Goal: Task Accomplishment & Management: Manage account settings

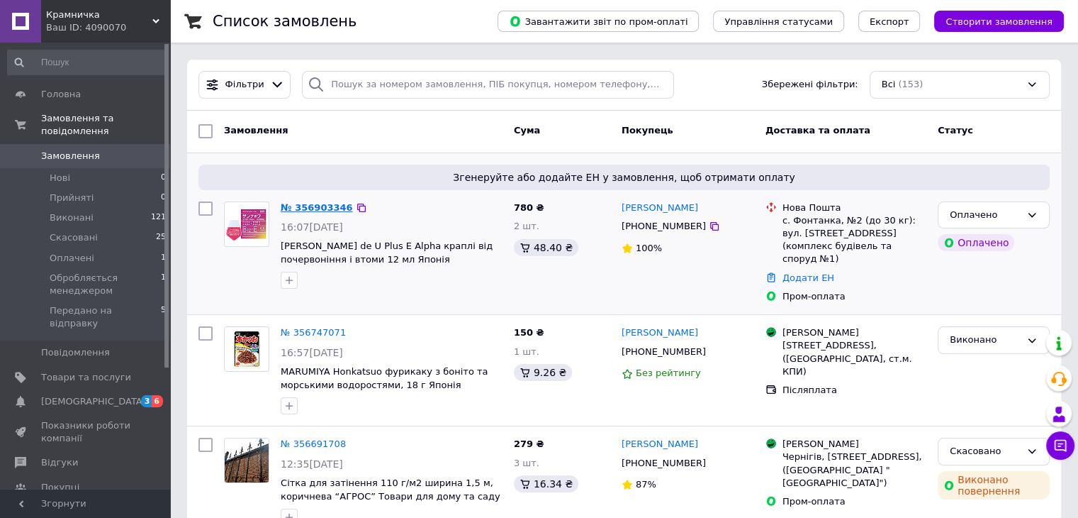
click at [325, 208] on link "№ 356903346" at bounding box center [317, 207] width 72 height 11
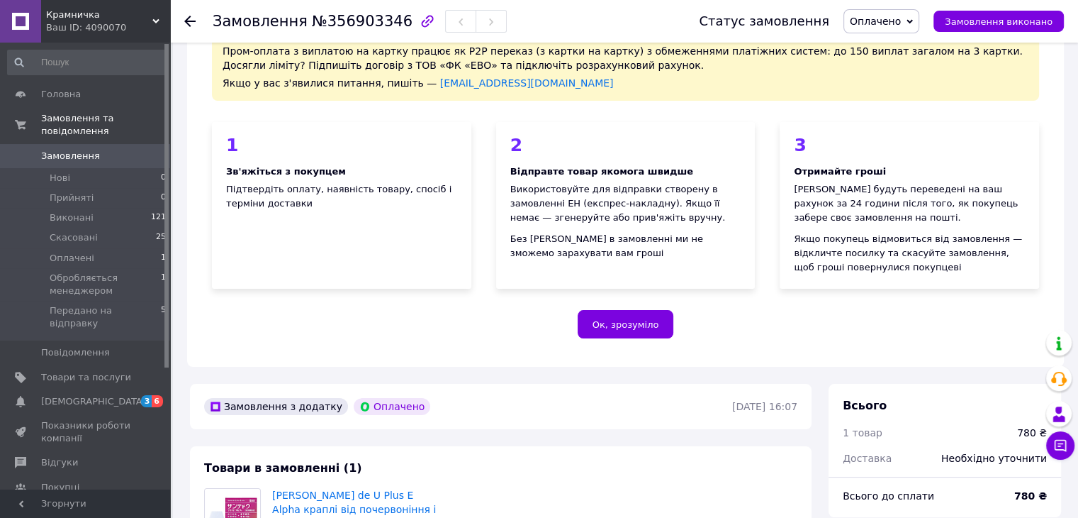
scroll to position [284, 0]
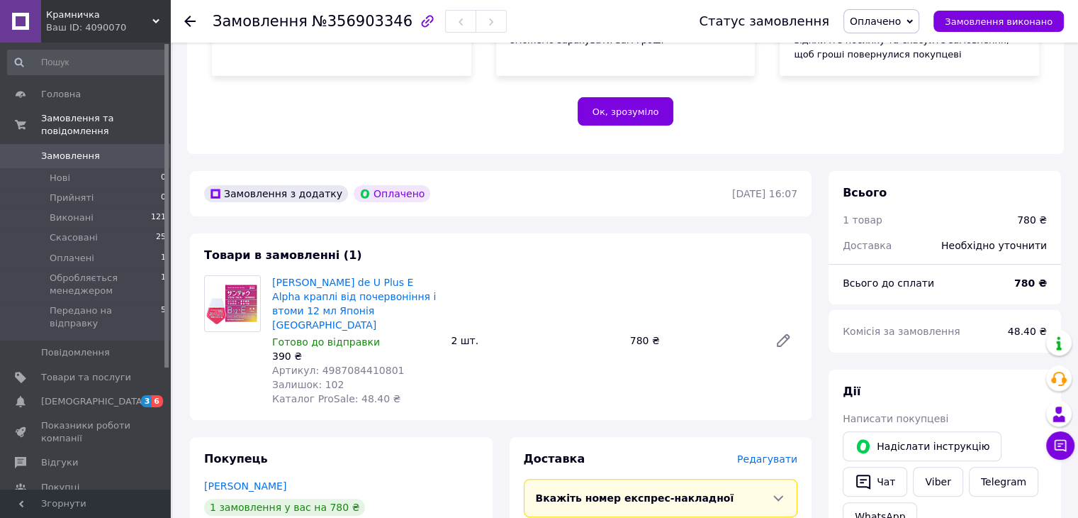
click at [357, 22] on span "№356903346" at bounding box center [362, 21] width 101 height 17
copy span "356903346"
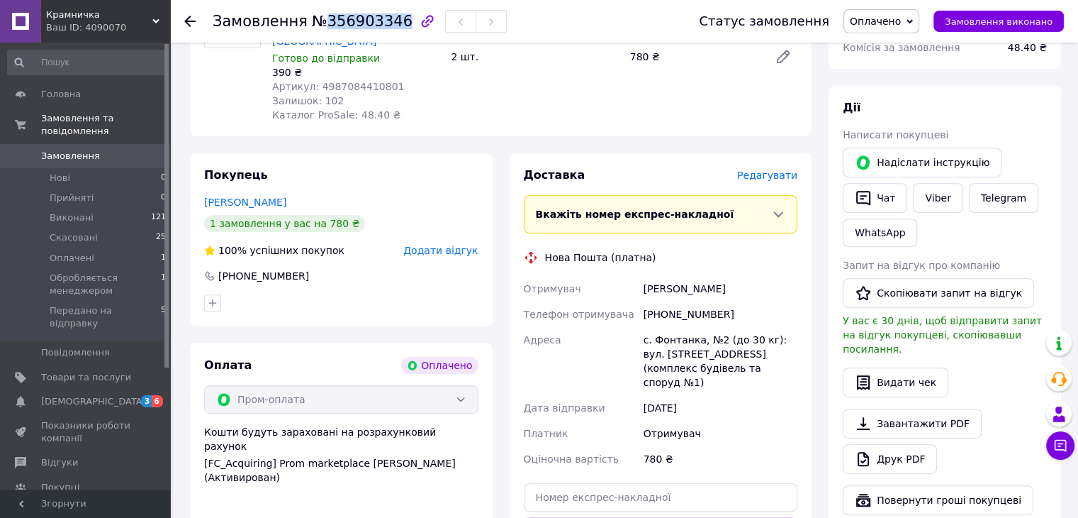
drag, startPoint x: 742, startPoint y: 279, endPoint x: 632, endPoint y: 275, distance: 110.7
click at [632, 276] on div "Отримувач [PERSON_NAME] Телефон отримувача [PHONE_NUMBER] Адреса с. Фонтанка, №…" at bounding box center [661, 374] width 280 height 196
copy div "Отримувач [PERSON_NAME]"
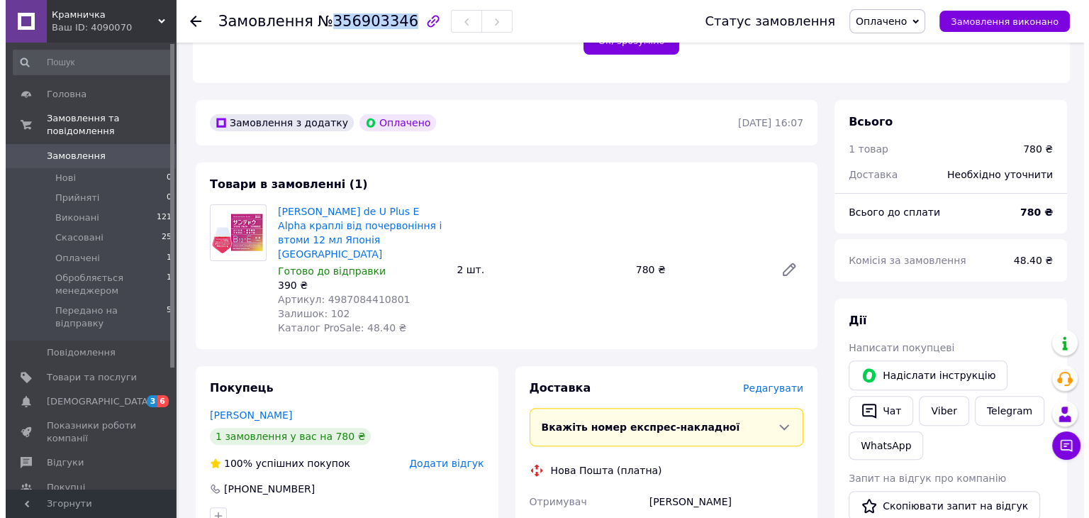
scroll to position [425, 0]
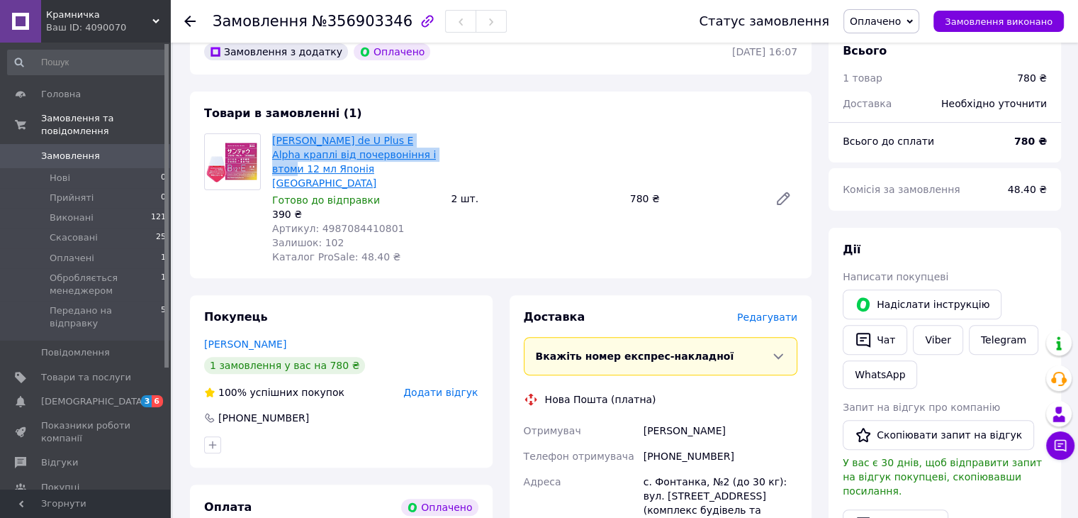
drag, startPoint x: 271, startPoint y: 137, endPoint x: 398, endPoint y: 158, distance: 129.4
click at [398, 158] on div "[PERSON_NAME] de U Plus E Alpha краплі від почервоніння і втоми 12 мл Японія Ja…" at bounding box center [356, 198] width 179 height 136
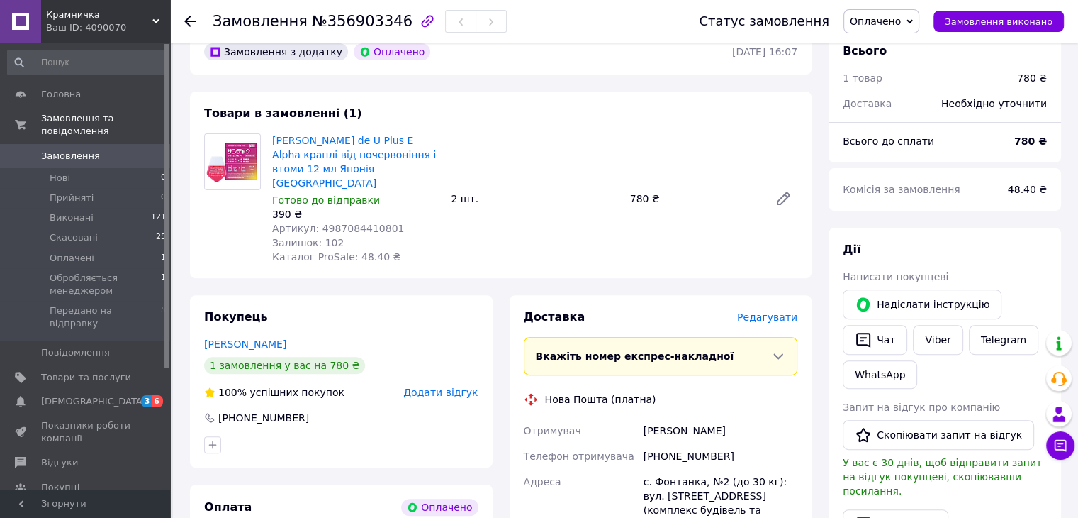
click at [415, 101] on div "Товари в замовленні (1) [PERSON_NAME] de U Plus E Alpha краплі від почервоніння…" at bounding box center [501, 184] width 622 height 186
drag, startPoint x: 269, startPoint y: 138, endPoint x: 441, endPoint y: 159, distance: 172.8
click at [441, 159] on div "[PERSON_NAME] de U Plus E Alpha краплі від почервоніння і втоми 12 мл Японія Ja…" at bounding box center [356, 198] width 179 height 136
copy link "[PERSON_NAME] de U Plus E Alpha краплі від почервоніння і втоми 12 мл Японія"
click at [941, 339] on link "Viber" at bounding box center [938, 340] width 50 height 30
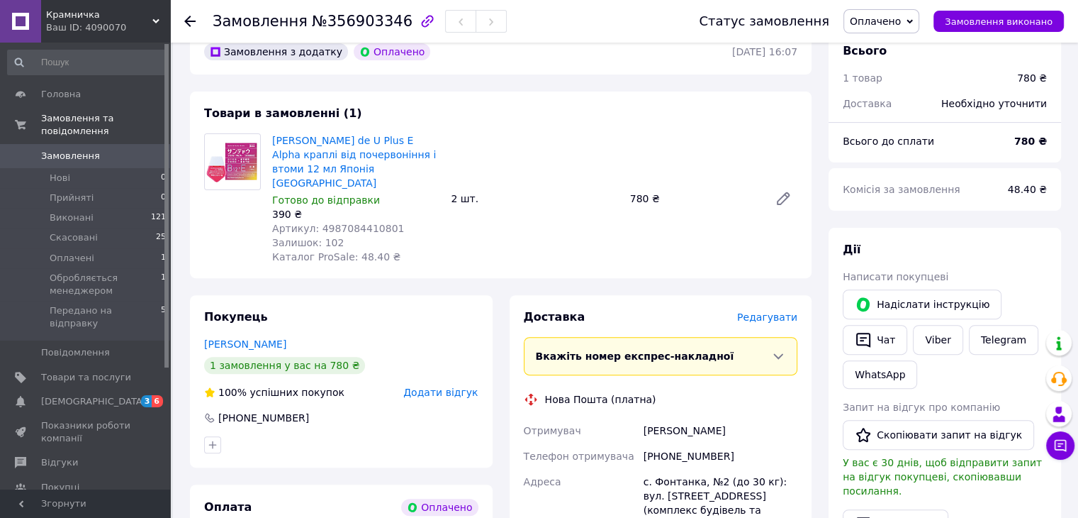
click at [789, 311] on span "Редагувати" at bounding box center [767, 316] width 60 height 11
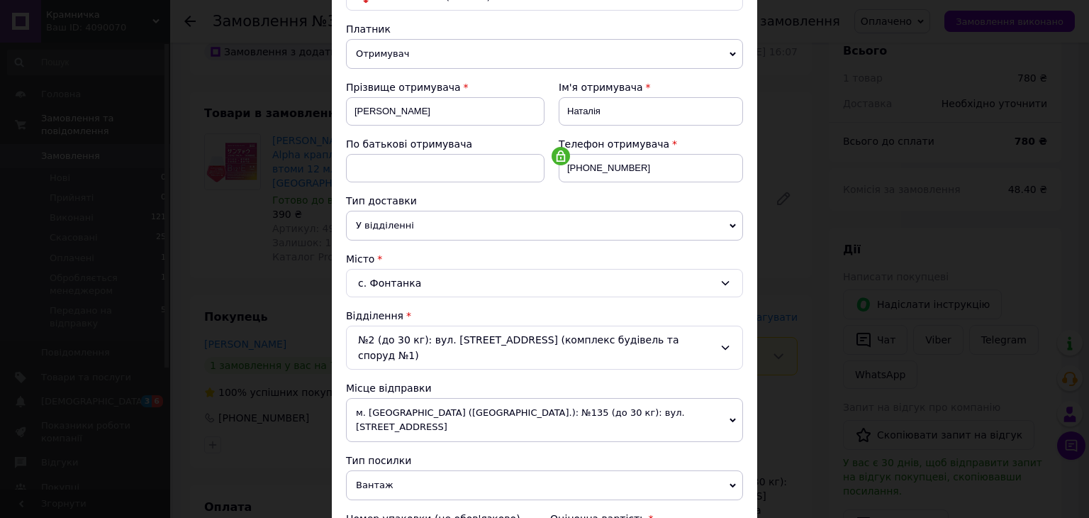
scroll to position [284, 0]
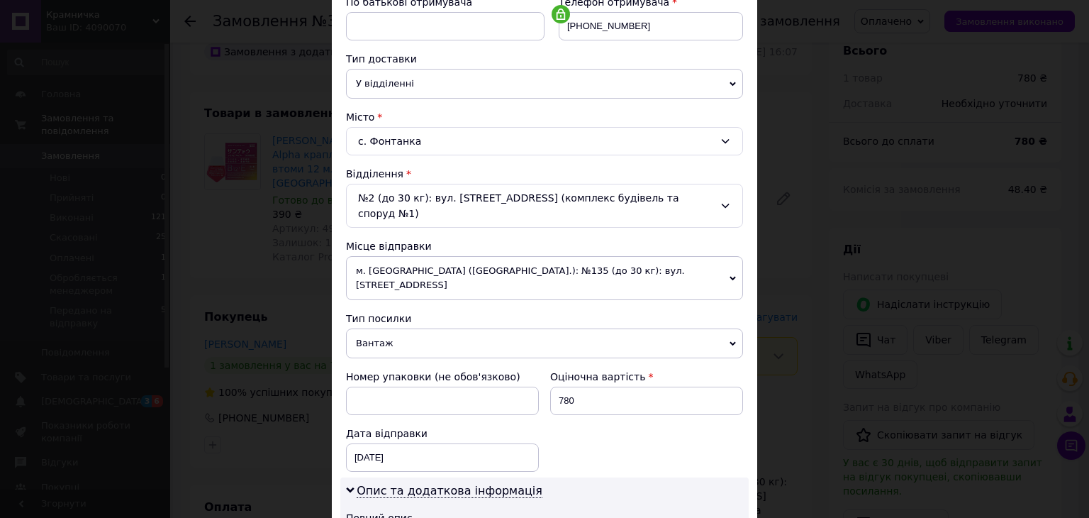
click at [650, 256] on span "м. [GEOGRAPHIC_DATA] ([GEOGRAPHIC_DATA].): №135 (до 30 кг): вул. [STREET_ADDRES…" at bounding box center [544, 278] width 397 height 44
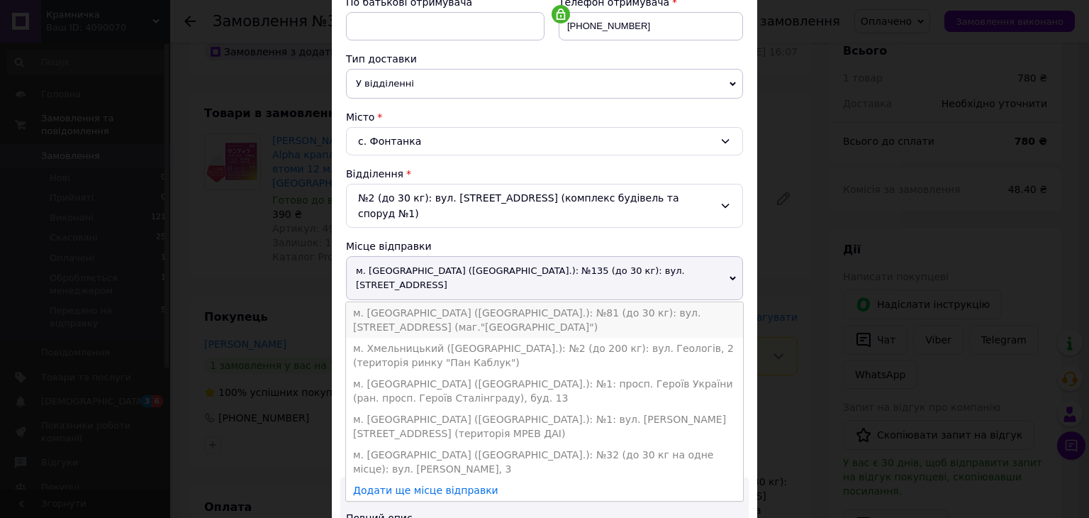
click at [523, 302] on li "м. [GEOGRAPHIC_DATA] ([GEOGRAPHIC_DATA].): №81 (до 30 кг): вул. [STREET_ADDRESS…" at bounding box center [544, 319] width 397 height 35
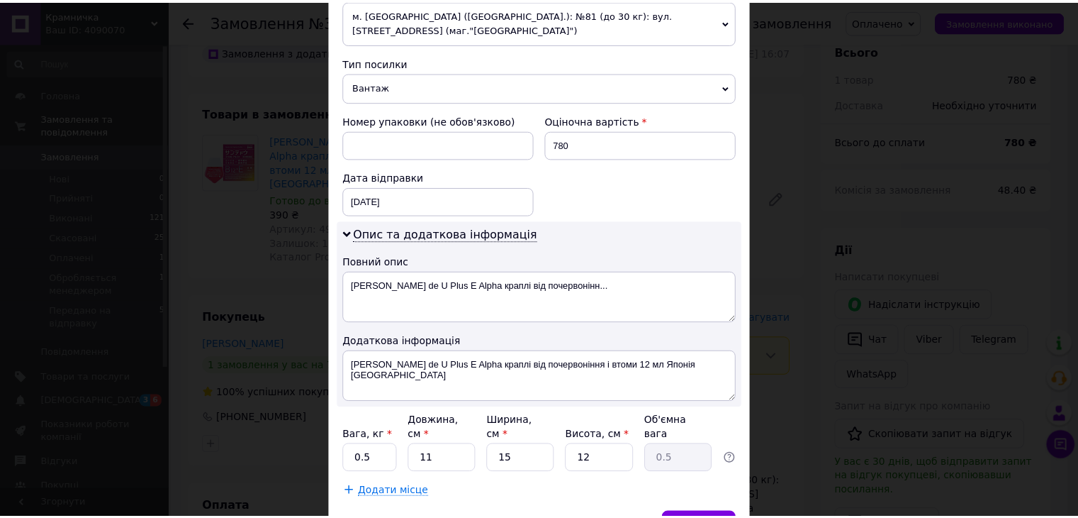
scroll to position [579, 0]
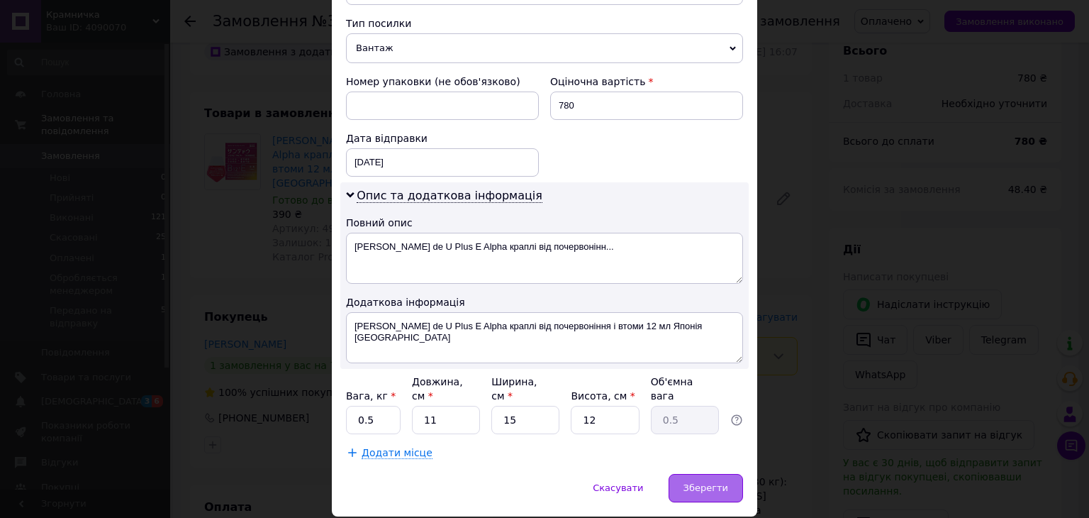
click at [712, 482] on span "Зберегти" at bounding box center [705, 487] width 45 height 11
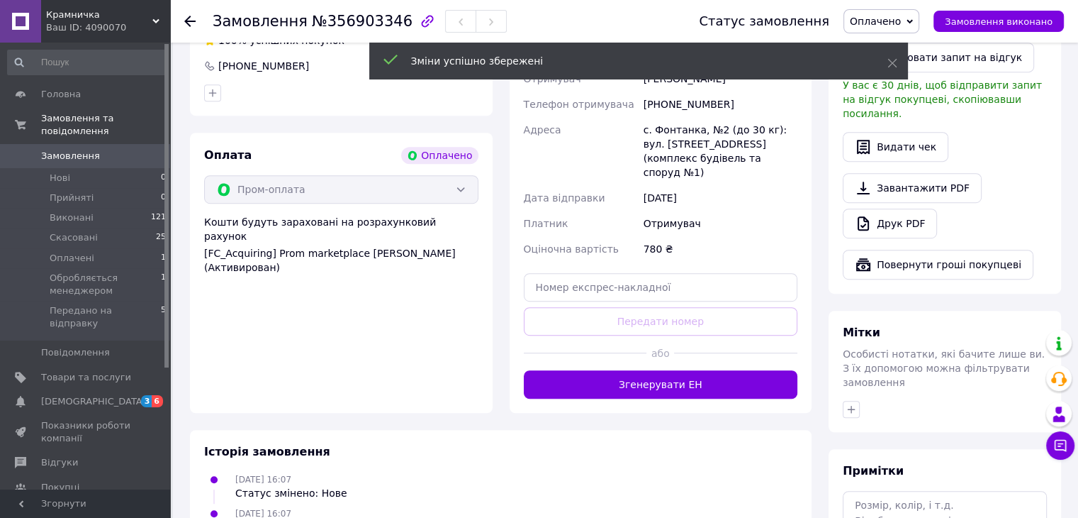
scroll to position [780, 0]
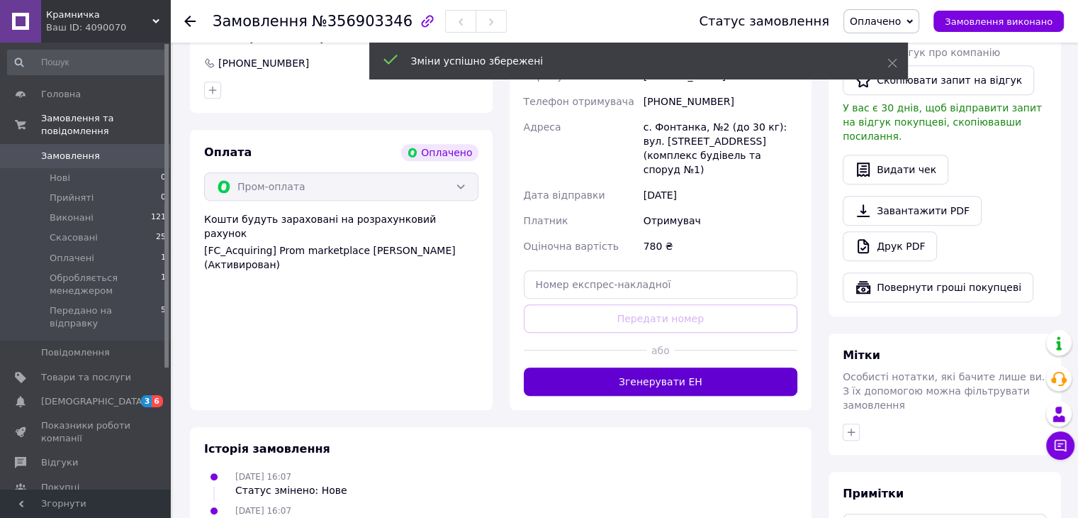
click at [719, 367] on button "Згенерувати ЕН" at bounding box center [661, 381] width 274 height 28
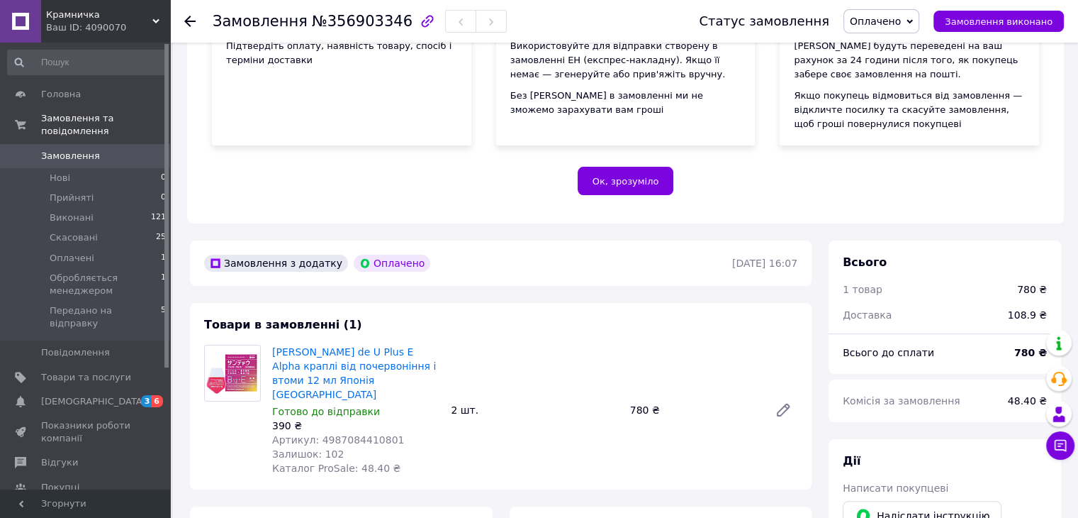
scroll to position [142, 0]
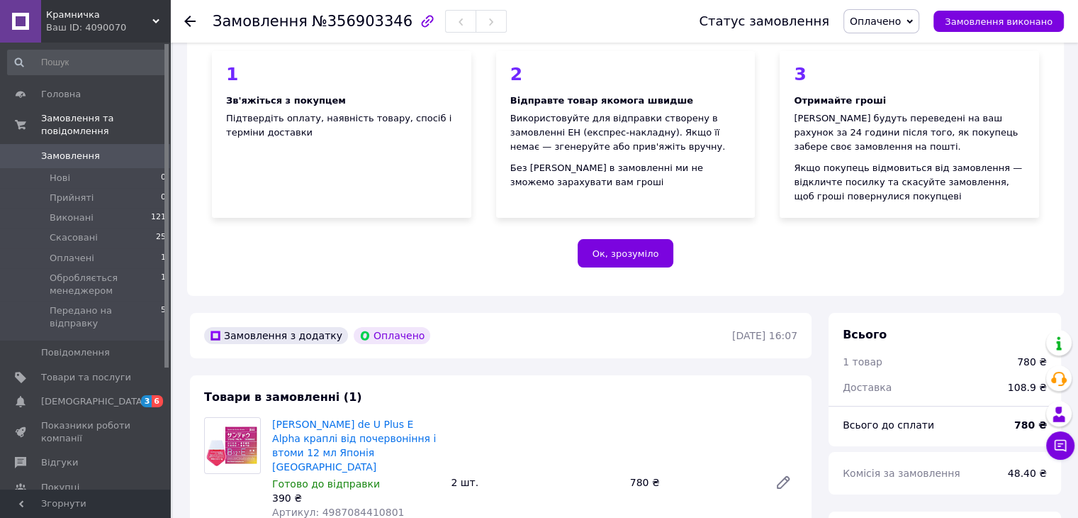
click at [901, 23] on span "Оплачено" at bounding box center [875, 21] width 51 height 11
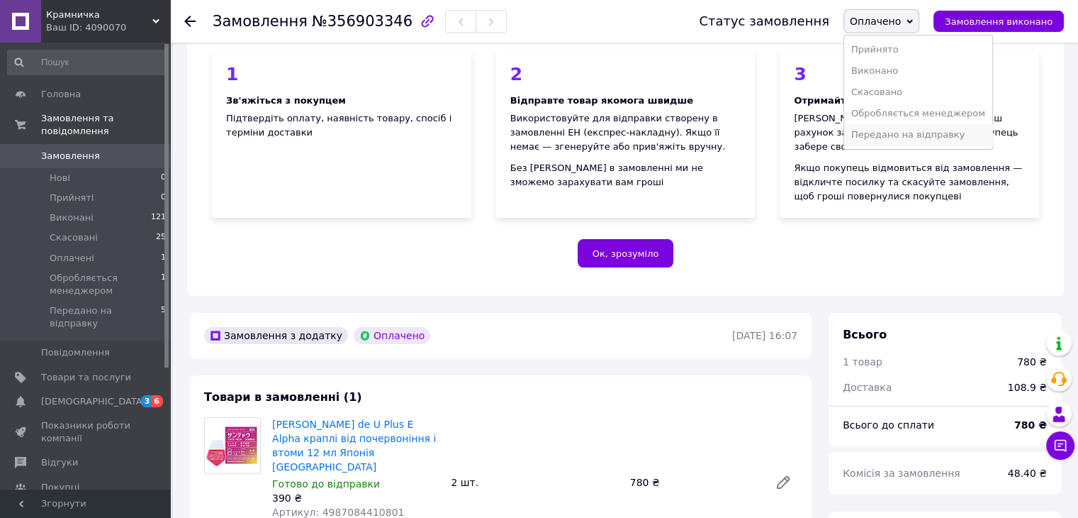
click at [915, 131] on li "Передано на відправку" at bounding box center [918, 134] width 148 height 21
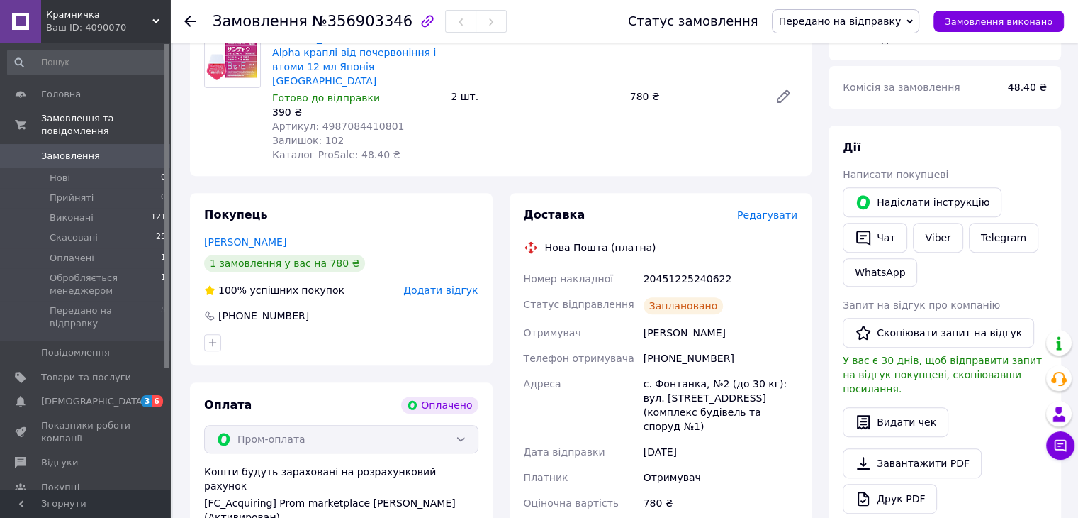
scroll to position [709, 0]
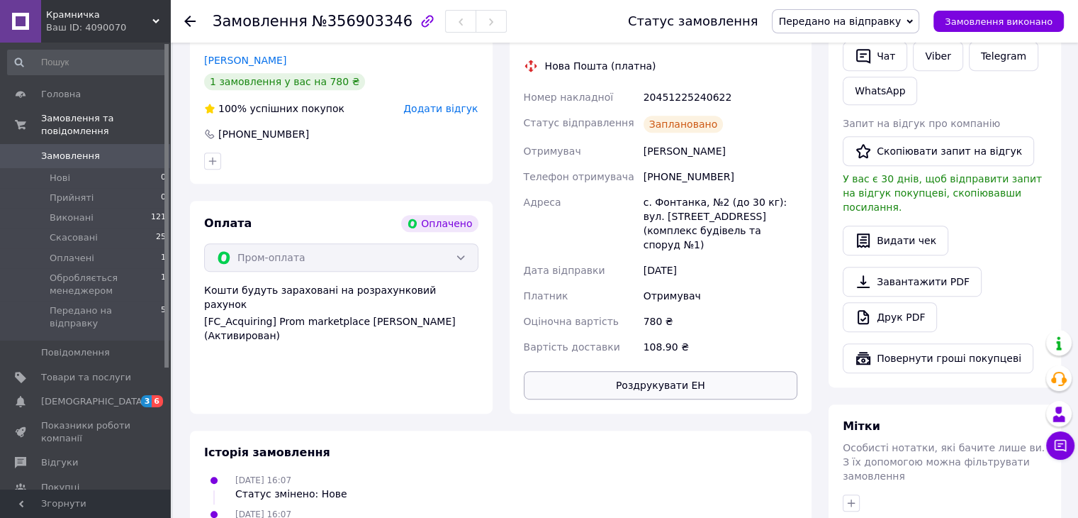
click at [674, 371] on button "Роздрукувати ЕН" at bounding box center [661, 385] width 274 height 28
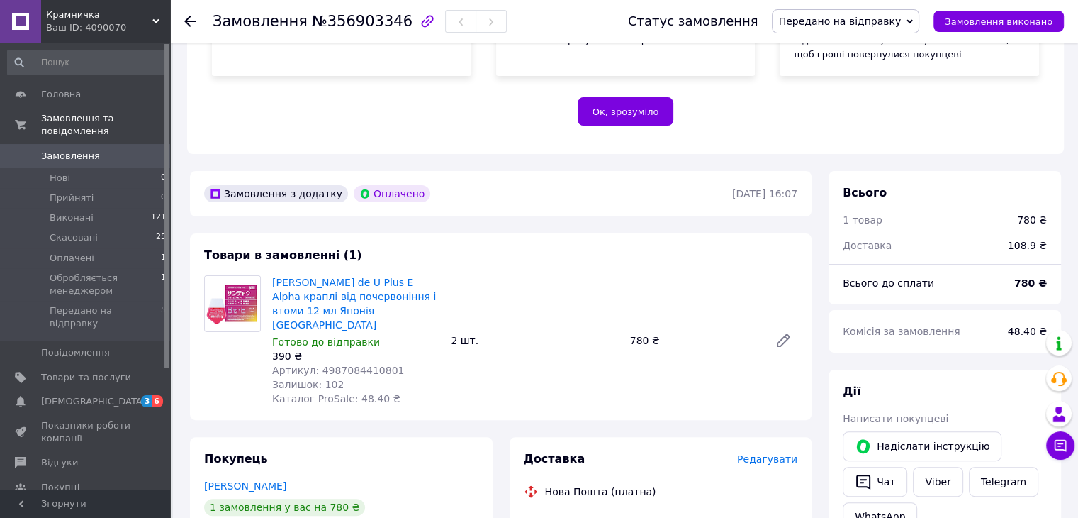
scroll to position [567, 0]
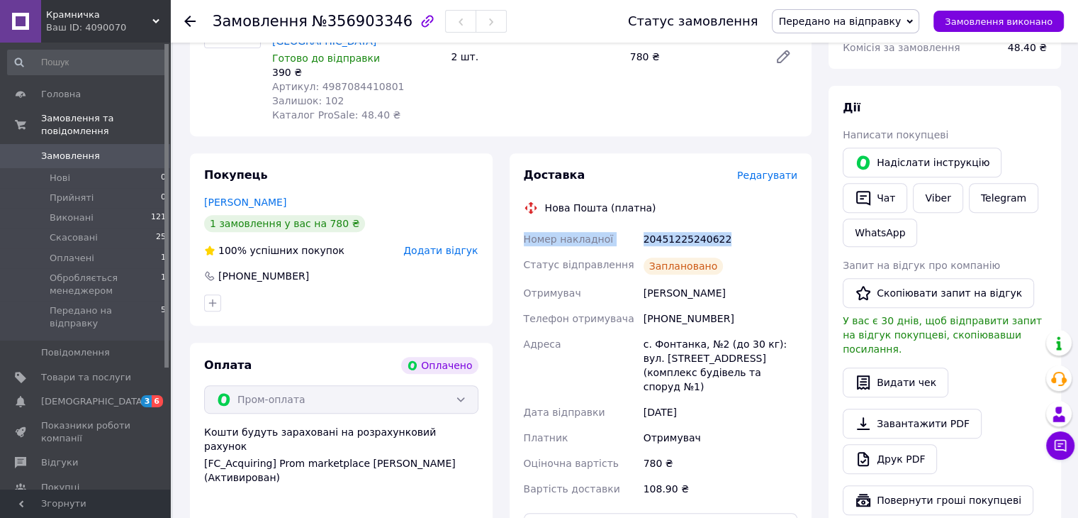
drag, startPoint x: 724, startPoint y: 226, endPoint x: 514, endPoint y: 227, distance: 209.9
click at [514, 227] on div "Доставка Редагувати Нова Пошта (платна) Номер накладної 20451225240622 Статус в…" at bounding box center [661, 354] width 303 height 402
copy div "Номер накладної 20451225240622"
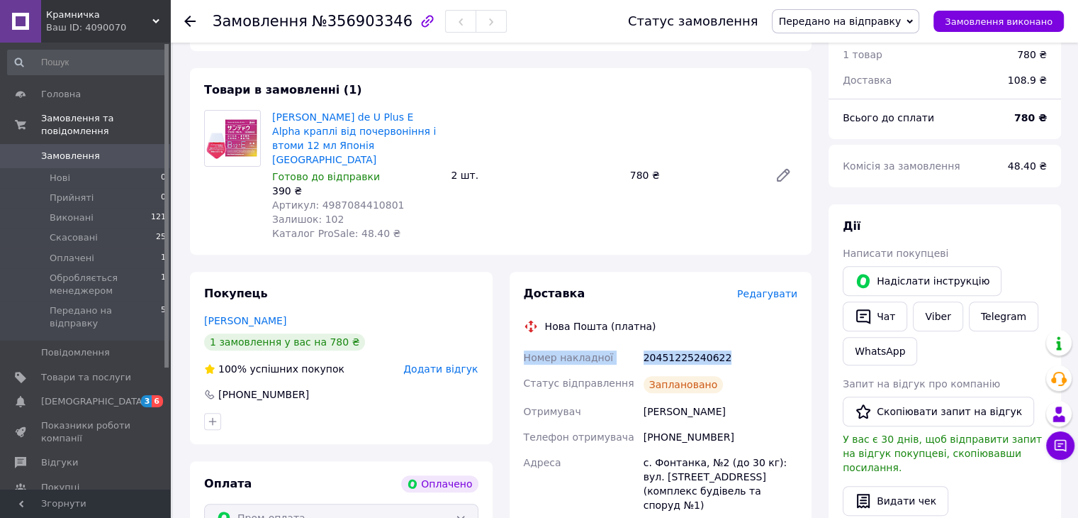
scroll to position [425, 0]
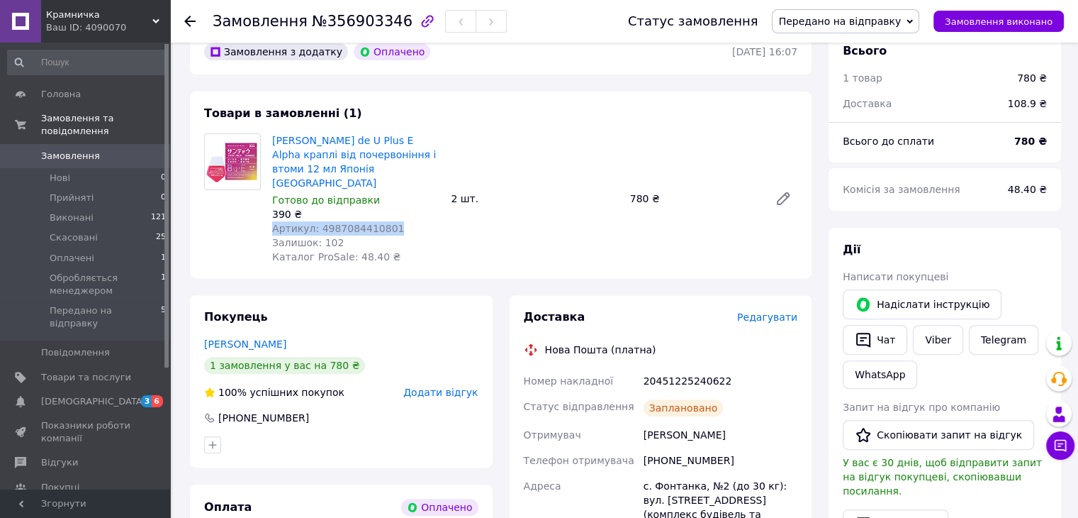
drag, startPoint x: 385, startPoint y: 216, endPoint x: 274, endPoint y: 215, distance: 111.3
click at [274, 221] on div "Артикул: 4987084410801" at bounding box center [355, 228] width 167 height 14
copy span "Артикул: 4987084410801"
click at [690, 369] on div "20451225240622" at bounding box center [721, 381] width 160 height 26
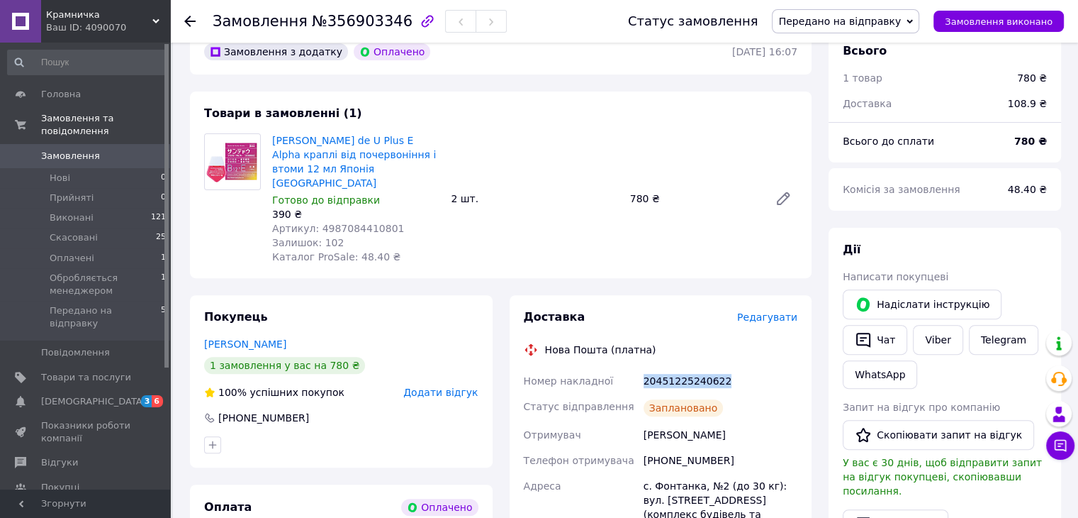
copy div "20451225240622"
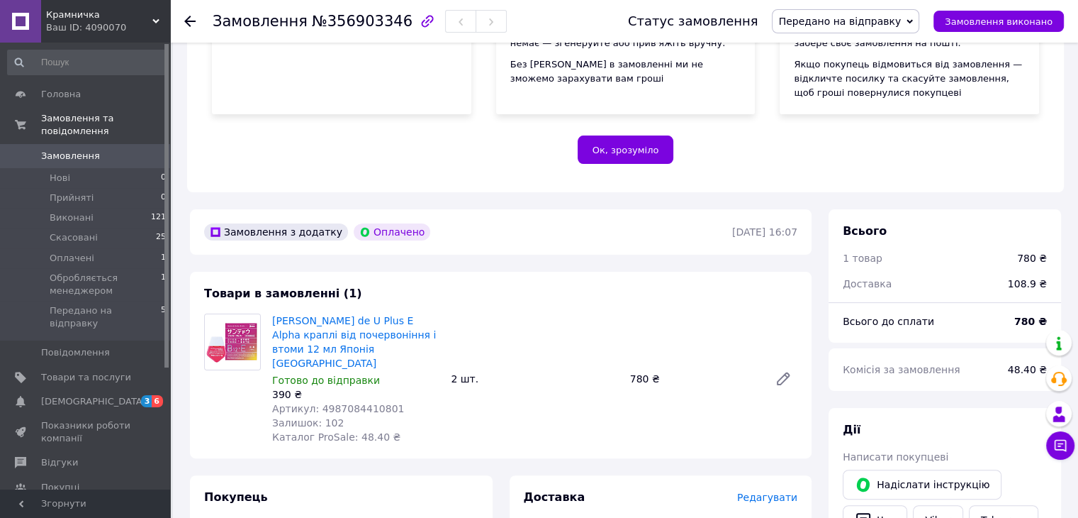
scroll to position [71, 0]
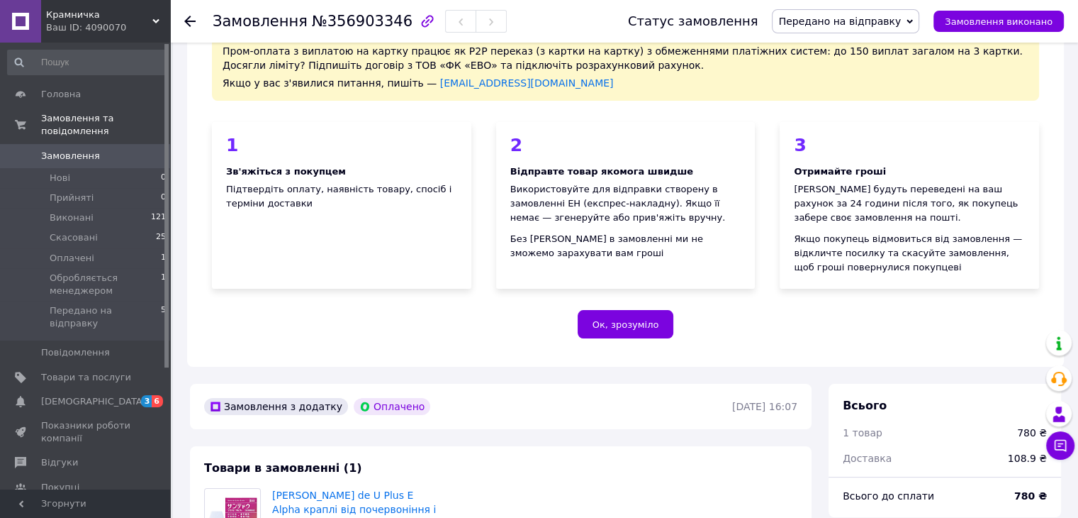
click at [64, 150] on span "Замовлення" at bounding box center [70, 156] width 59 height 13
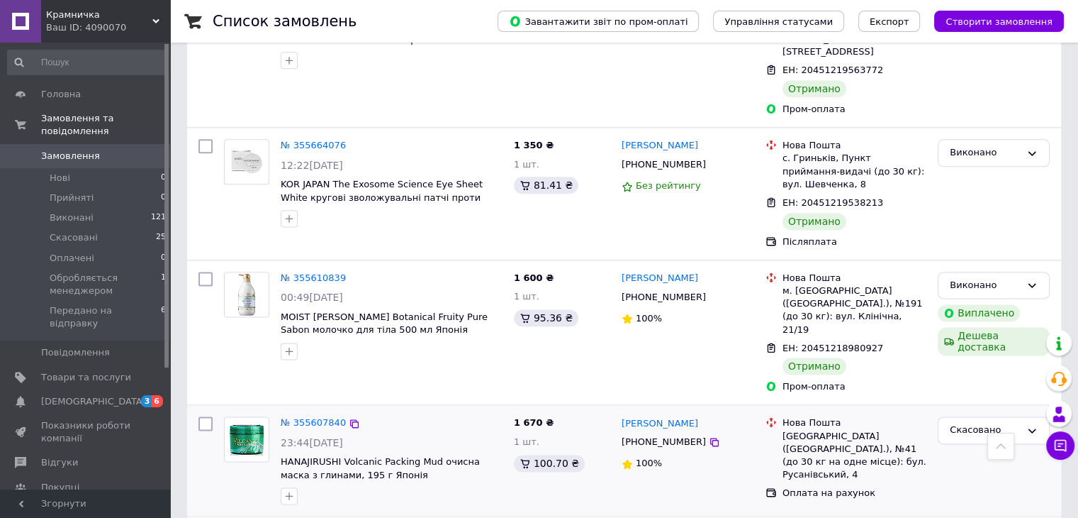
scroll to position [1793, 0]
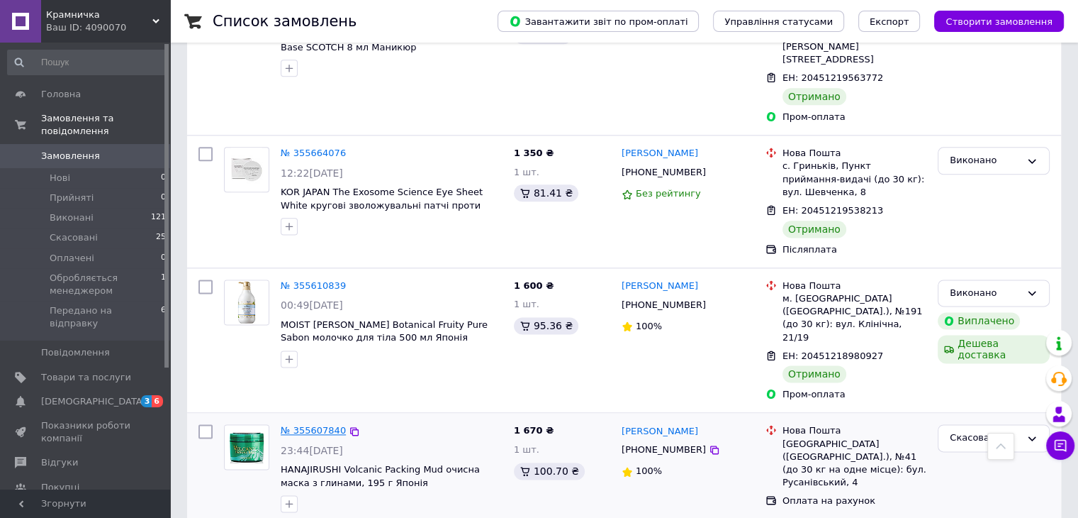
click at [300, 425] on link "№ 355607840" at bounding box center [313, 430] width 65 height 11
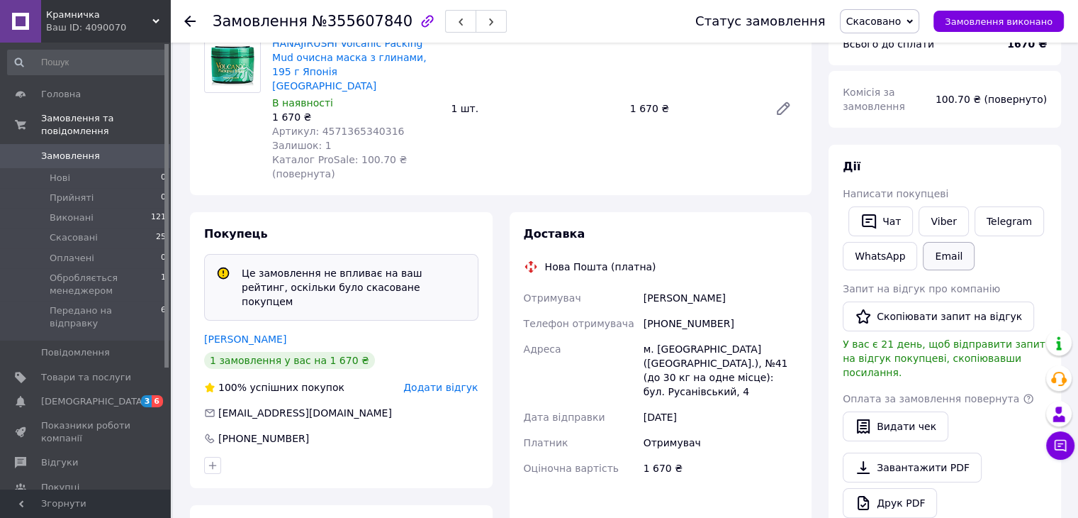
scroll to position [113, 0]
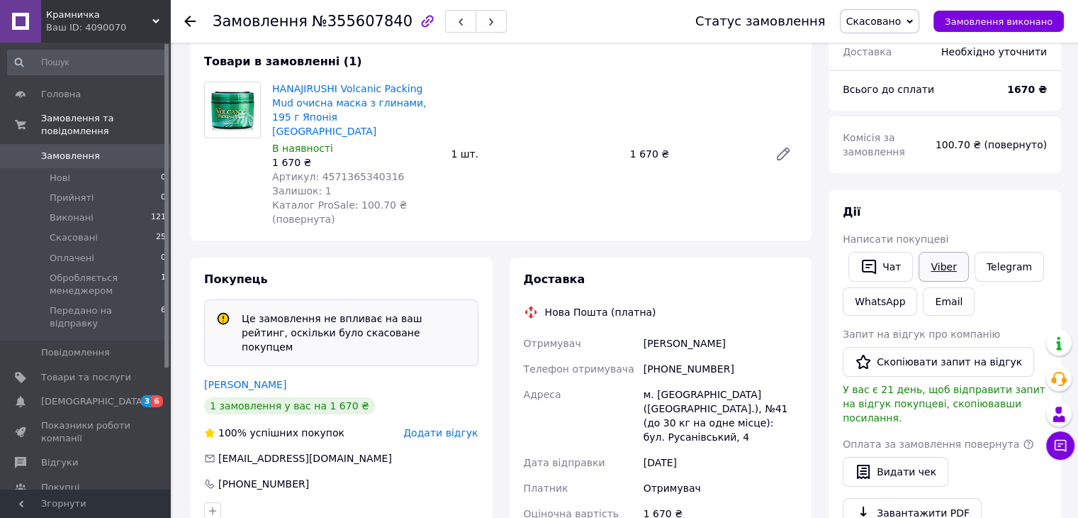
click at [945, 264] on link "Viber" at bounding box center [944, 267] width 50 height 30
drag, startPoint x: 389, startPoint y: 160, endPoint x: 315, endPoint y: 160, distance: 74.4
click at [315, 169] on div "Артикул: 4571365340316" at bounding box center [355, 176] width 167 height 14
copy span "4571365340316"
